Goal: Entertainment & Leisure: Consume media (video, audio)

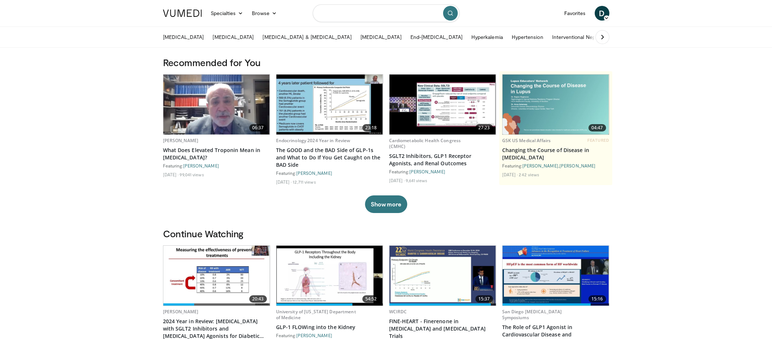
click at [349, 16] on input "Search topics, interventions" at bounding box center [386, 13] width 147 height 18
type input "**********"
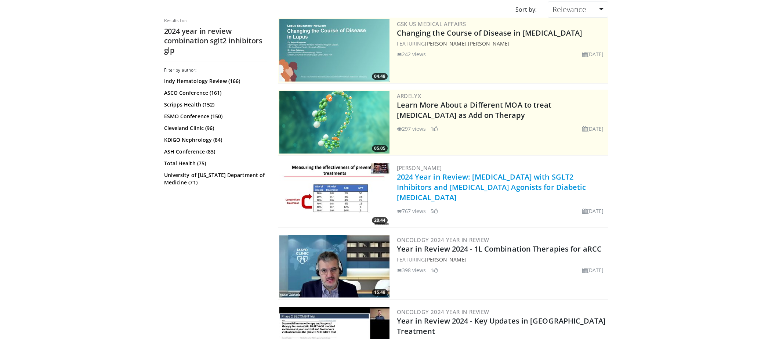
scroll to position [73, 0]
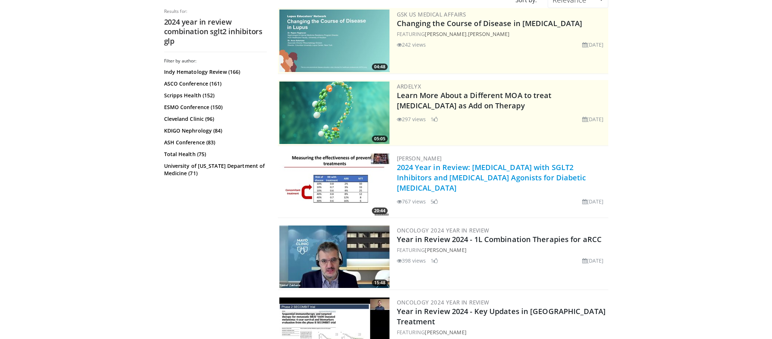
click at [472, 177] on link "2024 Year in Review: [MEDICAL_DATA] with SGLT2 Inhibitors and [MEDICAL_DATA] Ag…" at bounding box center [491, 177] width 189 height 30
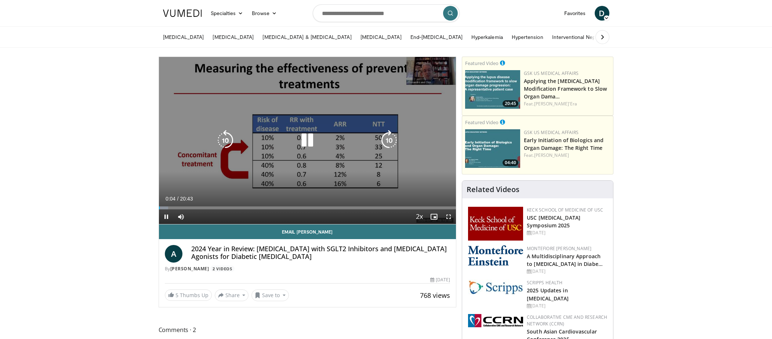
click at [308, 142] on icon "Video Player" at bounding box center [307, 140] width 21 height 21
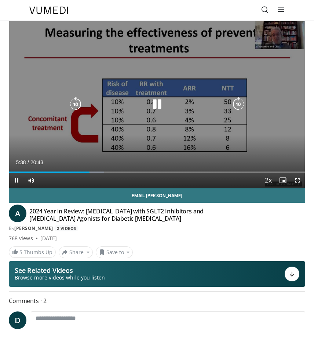
click at [158, 106] on icon "Video Player" at bounding box center [157, 104] width 15 height 15
drag, startPoint x: 162, startPoint y: 100, endPoint x: 185, endPoint y: 102, distance: 22.8
click at [162, 101] on icon "Video Player" at bounding box center [157, 104] width 15 height 15
click at [157, 105] on icon "Video Player" at bounding box center [157, 104] width 15 height 15
drag, startPoint x: 159, startPoint y: 104, endPoint x: 151, endPoint y: 123, distance: 20.9
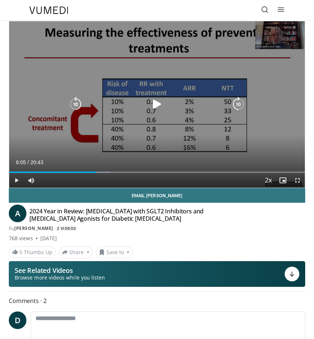
click at [159, 104] on icon "Video Player" at bounding box center [157, 104] width 15 height 15
click at [158, 104] on icon "Video Player" at bounding box center [157, 104] width 15 height 15
click at [153, 104] on icon "Video Player" at bounding box center [157, 104] width 15 height 15
